Goal: Transaction & Acquisition: Obtain resource

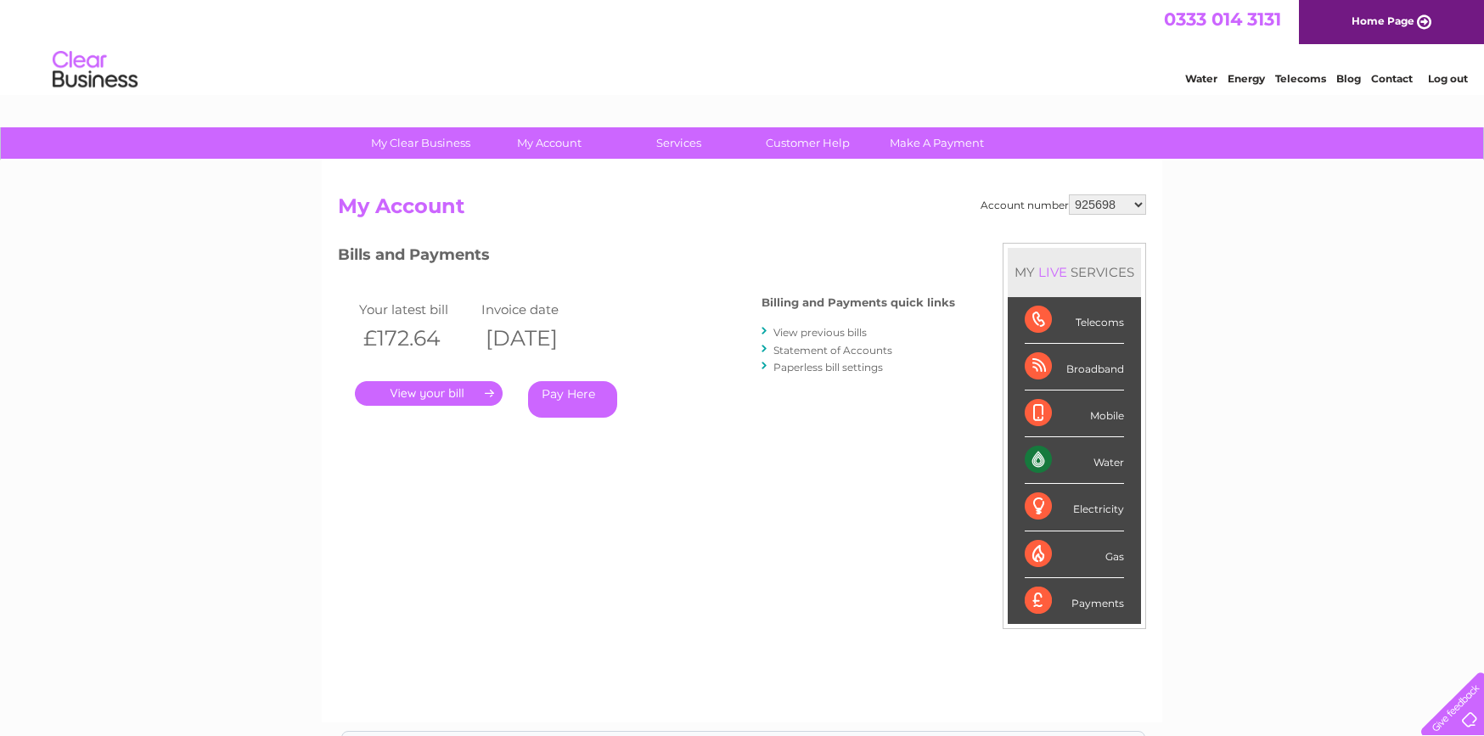
click at [1117, 205] on select "925698 934462 934831 938572 941363 942374 952730 966731 966770 967205 971927 97…" at bounding box center [1107, 204] width 77 height 20
select select "30303150"
click at [1069, 194] on select "925698 934462 934831 938572 941363 942374 952730 966731 966770 967205 971927 97…" at bounding box center [1107, 204] width 77 height 20
click at [838, 332] on link "View previous bills" at bounding box center [820, 332] width 93 height 13
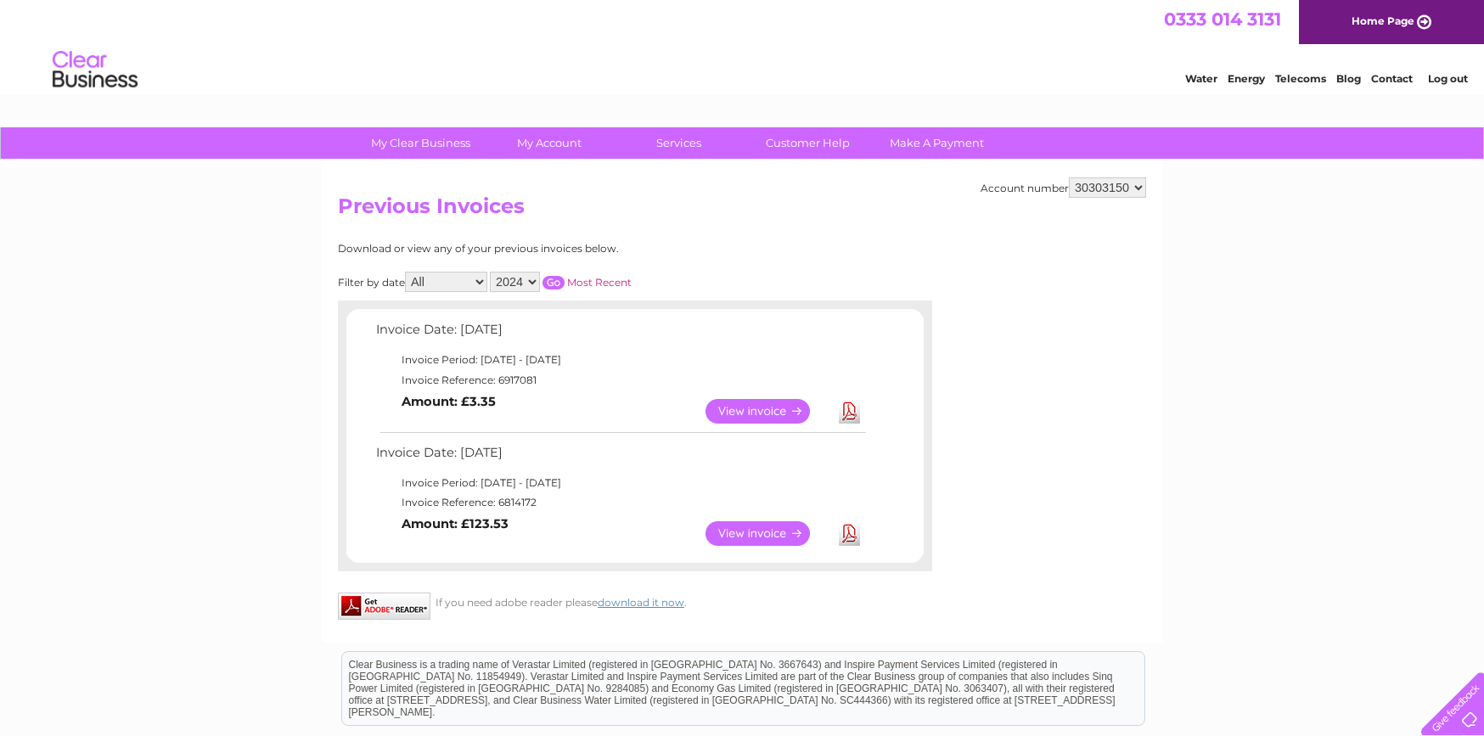
click at [845, 409] on link "Download" at bounding box center [849, 411] width 21 height 25
drag, startPoint x: 1184, startPoint y: 348, endPoint x: 1147, endPoint y: 321, distance: 46.2
click at [1184, 348] on div "My Clear Business Login Details My Details My Preferences Link Account My Accou…" at bounding box center [742, 530] width 1484 height 806
click at [513, 284] on select "2024" at bounding box center [515, 282] width 50 height 20
click at [492, 272] on select "2024" at bounding box center [515, 282] width 50 height 20
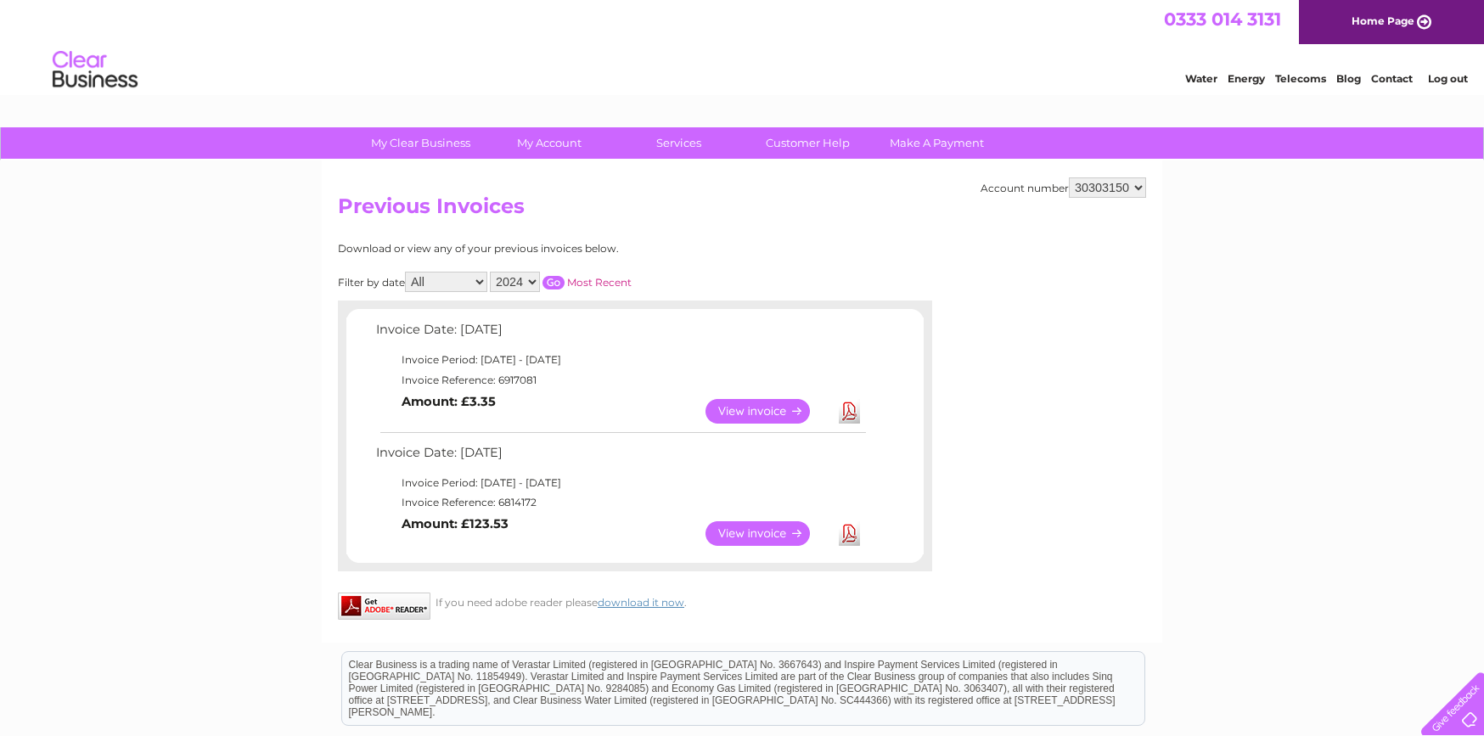
click at [847, 531] on link "Download" at bounding box center [849, 533] width 21 height 25
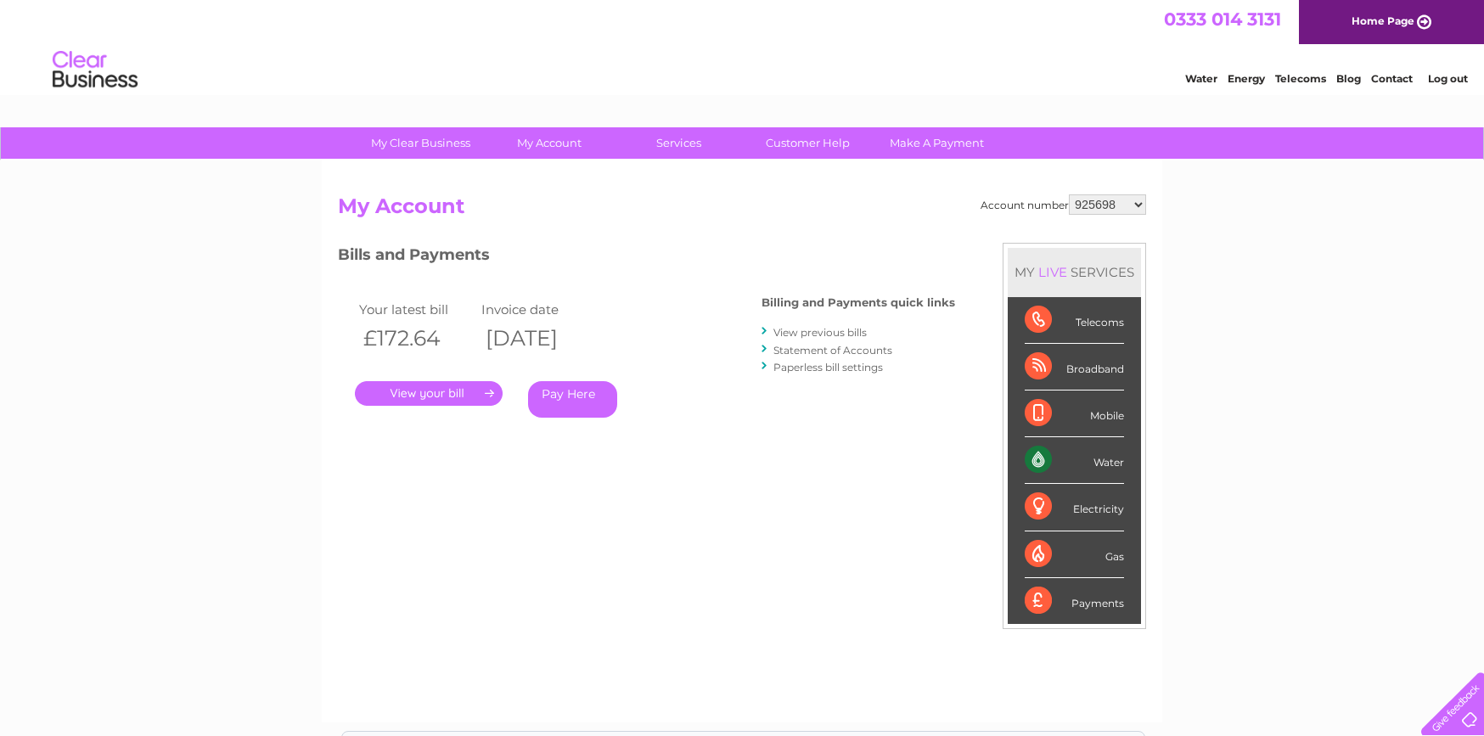
click at [1102, 207] on select "925698 934462 934831 938572 941363 942374 952730 966731 966770 967205 971927 97…" at bounding box center [1107, 204] width 77 height 20
select select "30303150"
click at [1069, 194] on select "925698 934462 934831 938572 941363 942374 952730 966731 966770 967205 971927 97…" at bounding box center [1107, 204] width 77 height 20
drag, startPoint x: 0, startPoint y: 0, endPoint x: 797, endPoint y: 355, distance: 872.7
click at [814, 353] on link "Statement of Accounts" at bounding box center [833, 350] width 119 height 13
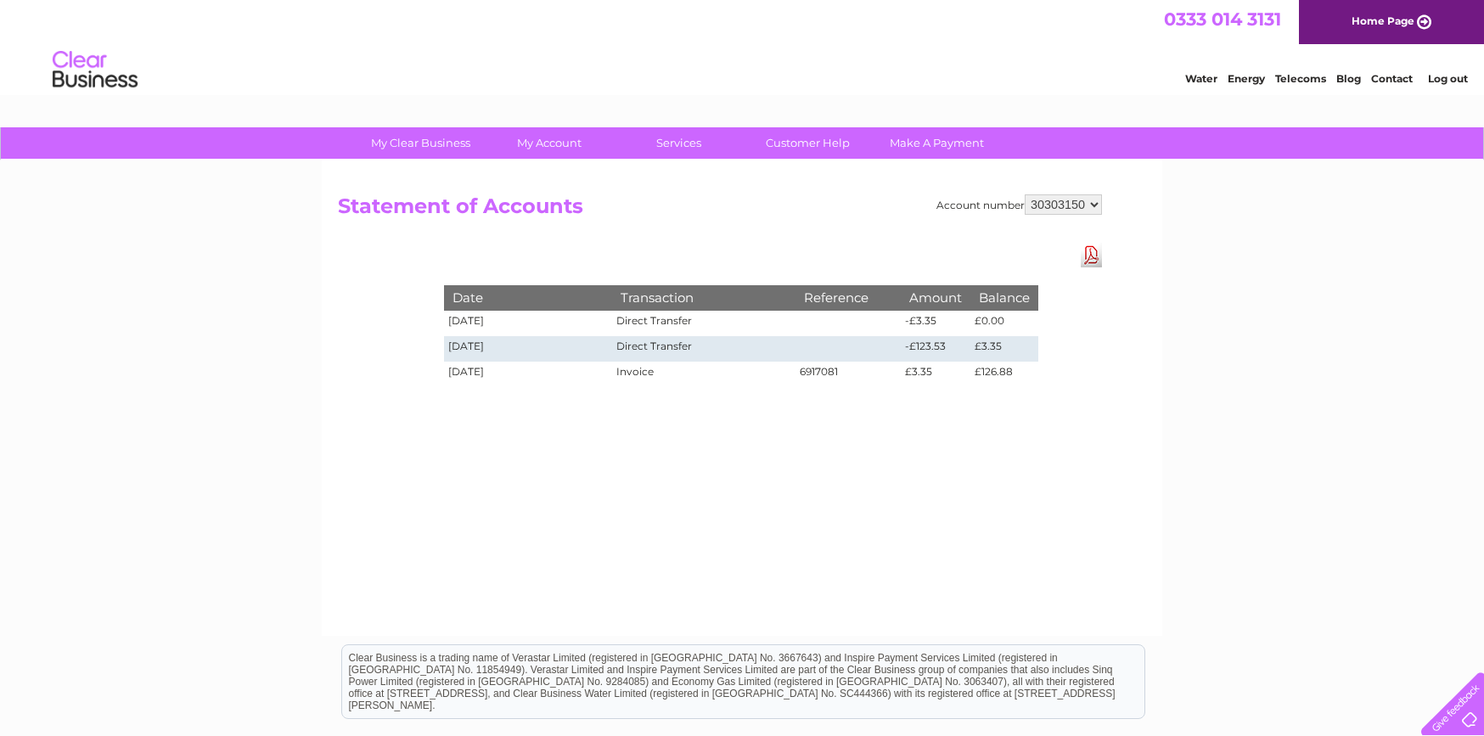
click at [1090, 257] on link "Download Pdf" at bounding box center [1091, 255] width 21 height 25
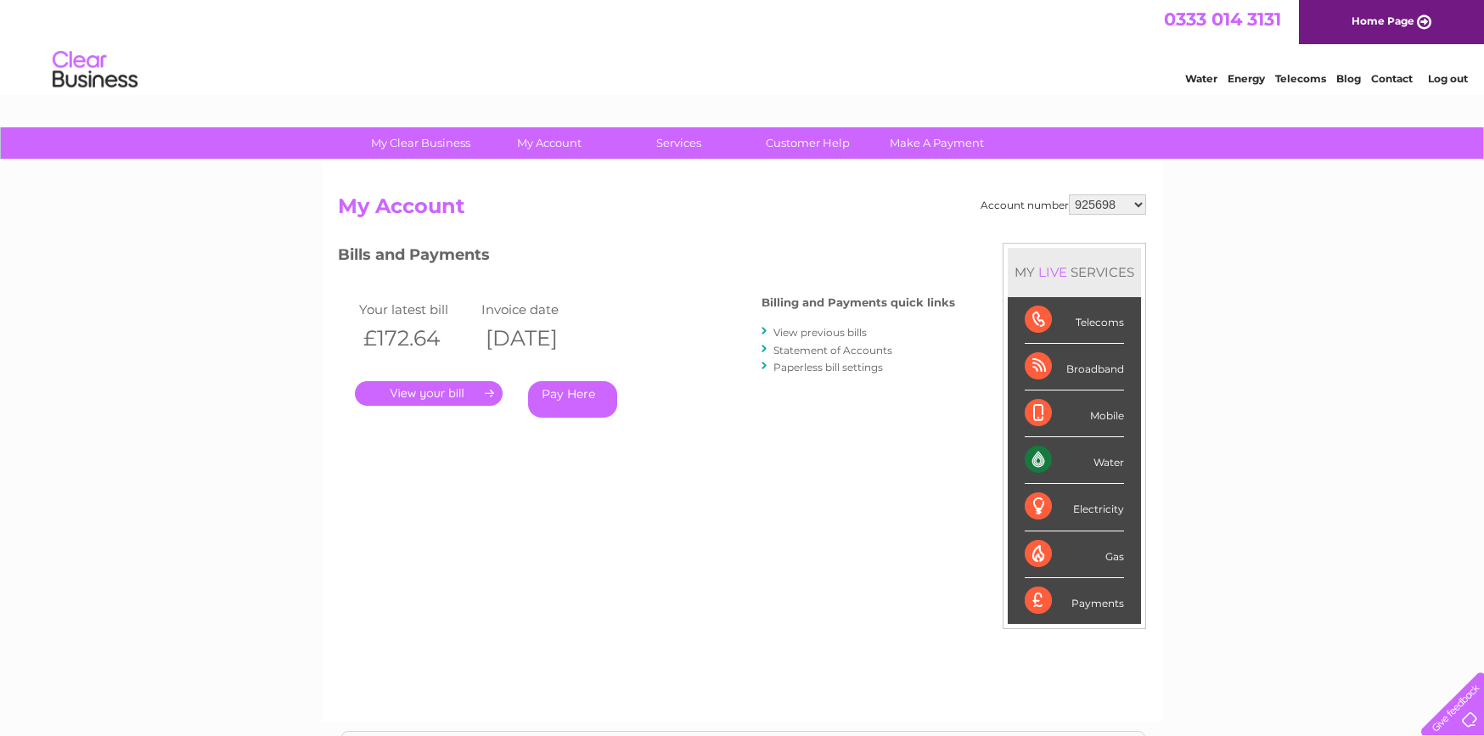
click at [1101, 200] on select "925698 934462 934831 938572 941363 942374 952730 966731 966770 967205 971927 97…" at bounding box center [1107, 204] width 77 height 20
select select "30312994"
click at [1069, 194] on select "925698 934462 934831 938572 941363 942374 952730 966731 966770 967205 971927 97…" at bounding box center [1107, 204] width 77 height 20
click at [842, 330] on link "View previous bills" at bounding box center [820, 332] width 93 height 13
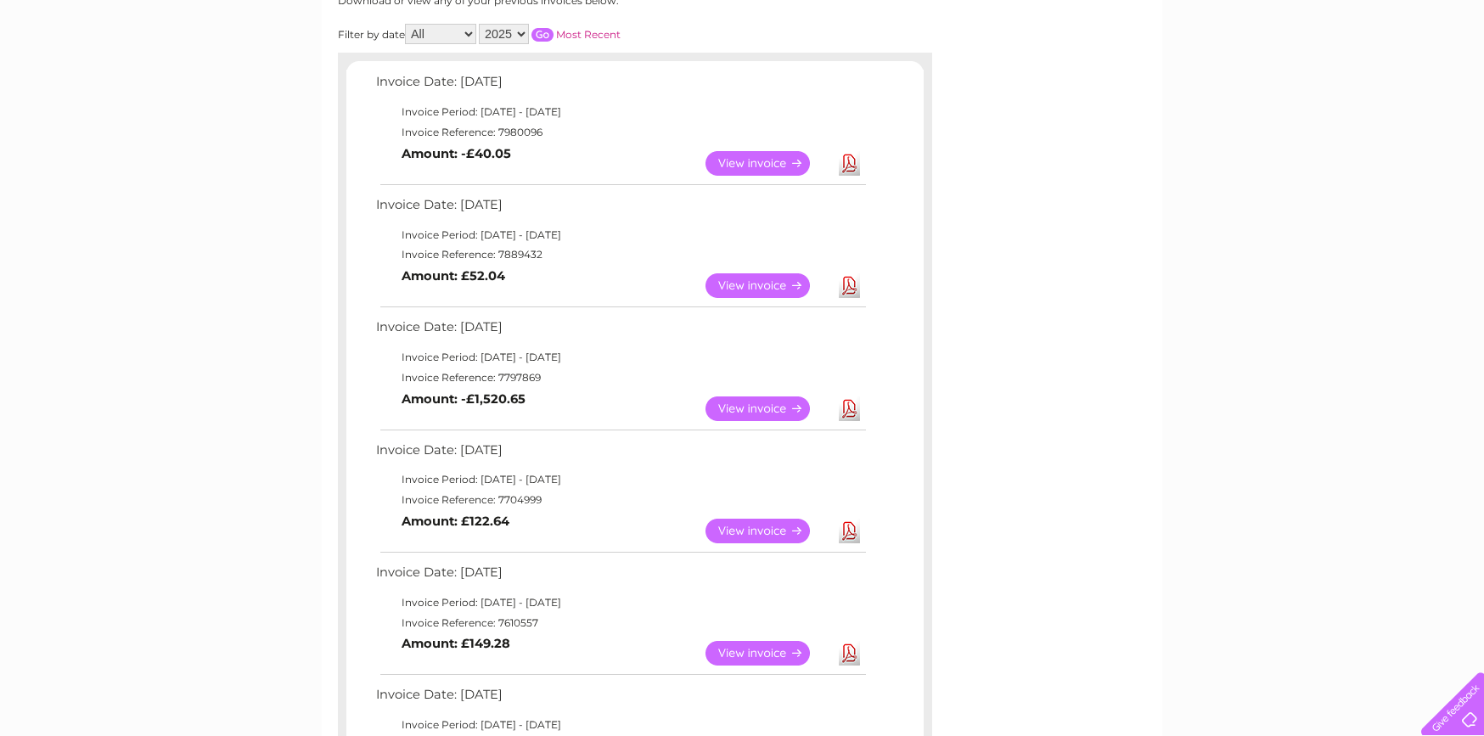
scroll to position [255, 0]
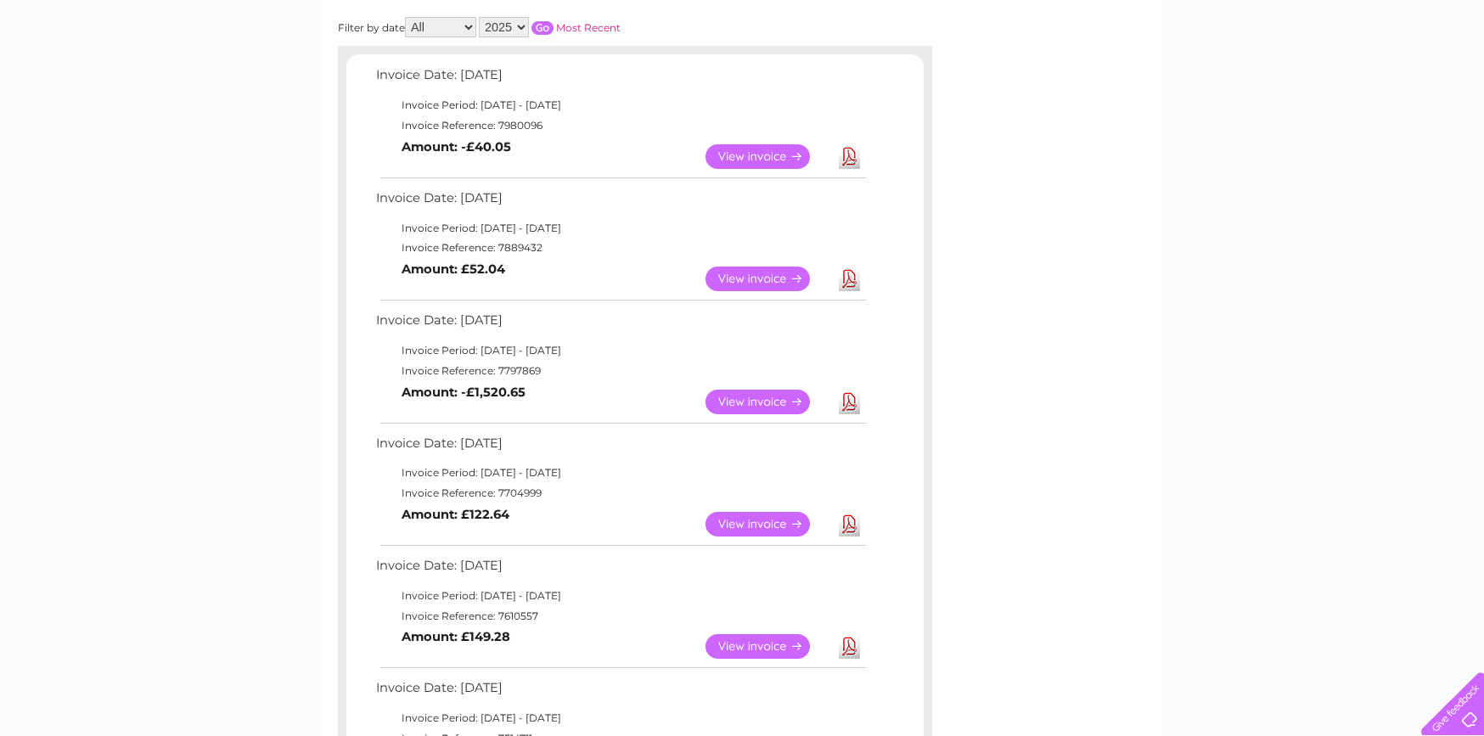
click at [844, 397] on link "Download" at bounding box center [849, 402] width 21 height 25
click at [842, 153] on link "Download" at bounding box center [849, 156] width 21 height 25
click at [850, 160] on link "Download" at bounding box center [849, 156] width 21 height 25
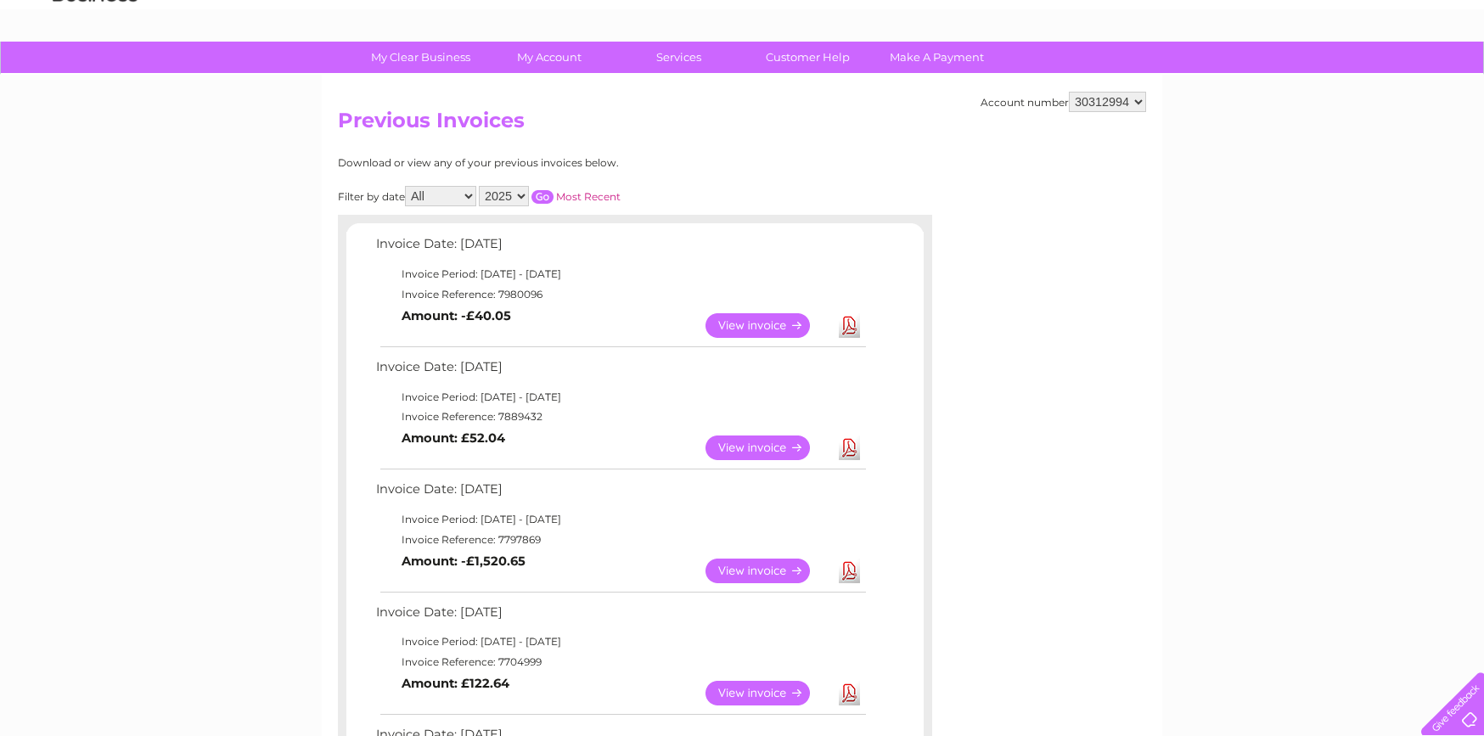
scroll to position [0, 0]
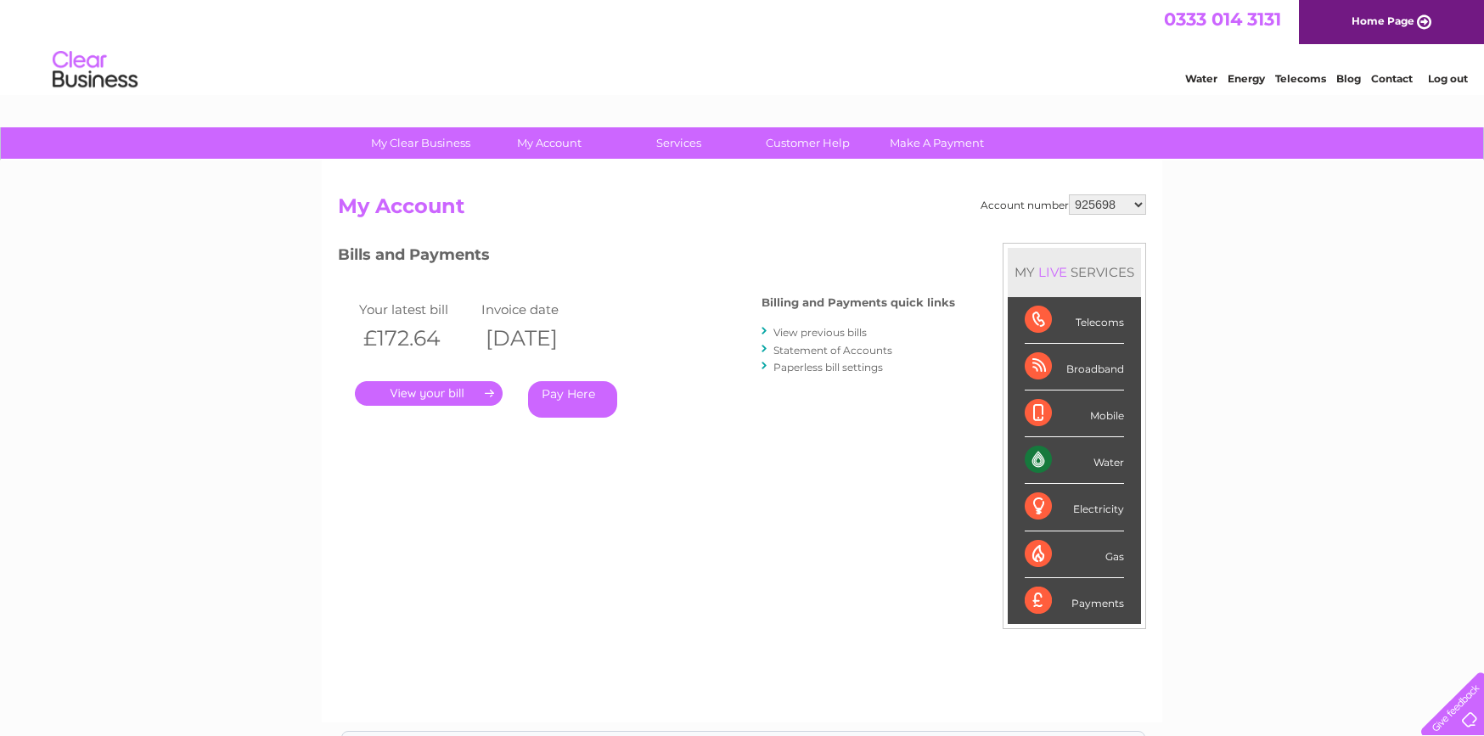
drag, startPoint x: 0, startPoint y: 0, endPoint x: 1091, endPoint y: 208, distance: 1110.7
click at [1091, 208] on select "925698 934462 934831 938572 941363 942374 952730 966731 966770 967205 971927 97…" at bounding box center [1107, 204] width 77 height 20
select select "991618"
click at [1069, 194] on select "925698 934462 934831 938572 941363 942374 952730 966731 966770 967205 971927 97…" at bounding box center [1107, 204] width 77 height 20
click at [436, 394] on link "." at bounding box center [429, 393] width 148 height 25
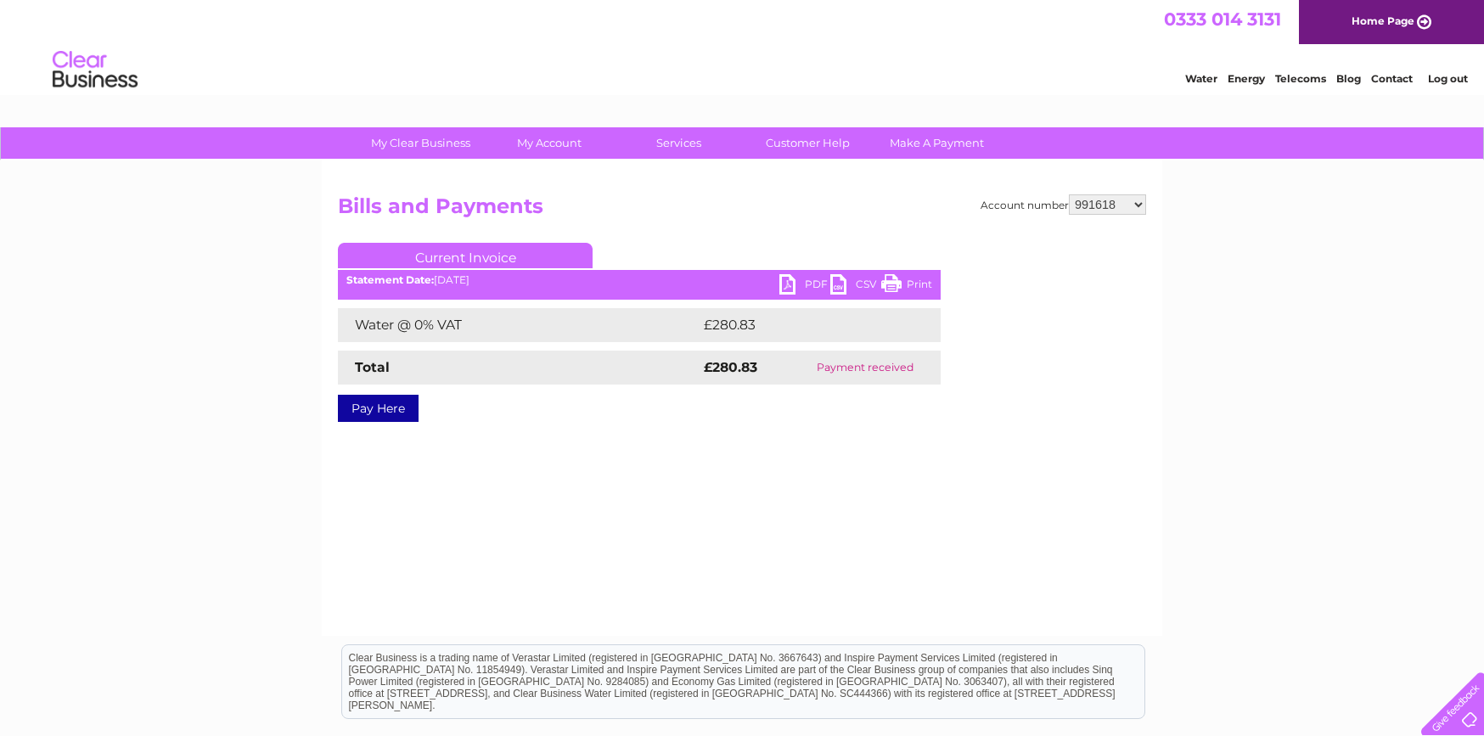
drag, startPoint x: 794, startPoint y: 284, endPoint x: 655, endPoint y: 319, distance: 143.5
click at [794, 285] on link "PDF" at bounding box center [804, 286] width 51 height 25
click at [1439, 76] on link "Log out" at bounding box center [1448, 78] width 40 height 13
